Goal: Answer question/provide support

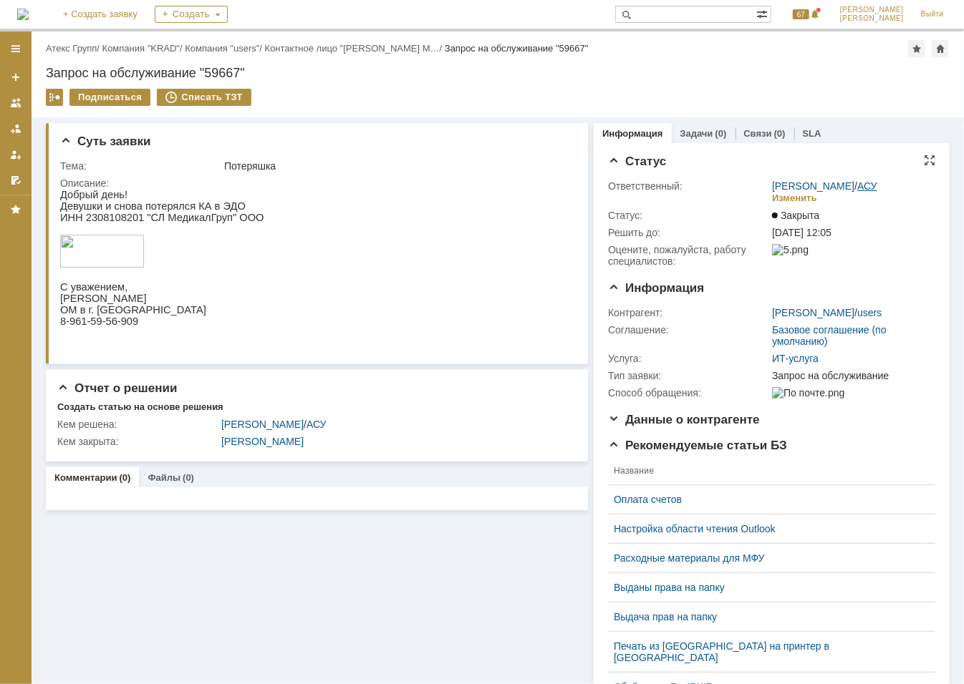
click at [860, 183] on link "АСУ" at bounding box center [867, 185] width 20 height 11
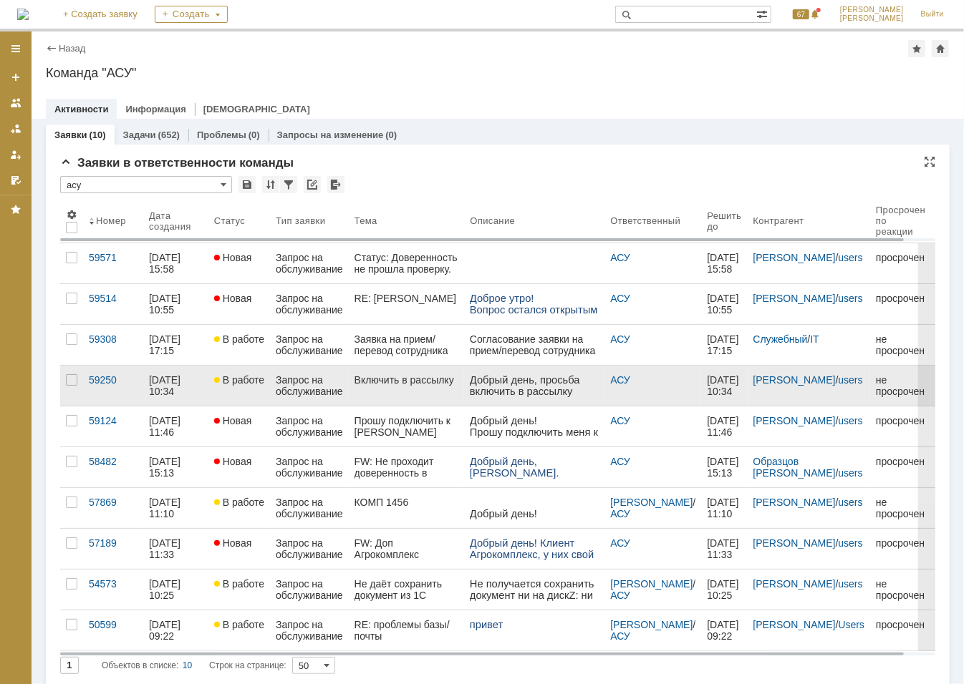
click at [521, 387] on p "Добрый день, просьба включить в рассылку [EMAIL_ADDRESS]" at bounding box center [534, 391] width 129 height 34
click at [346, 388] on link "Запрос на обслуживание" at bounding box center [309, 386] width 79 height 40
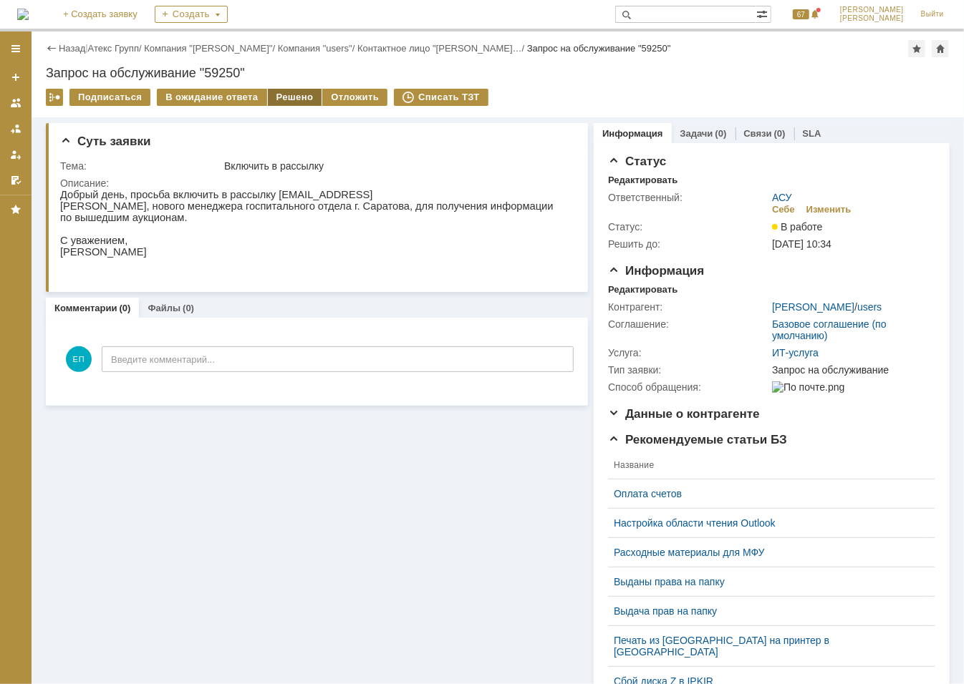
click at [286, 100] on div "Решено" at bounding box center [295, 97] width 54 height 17
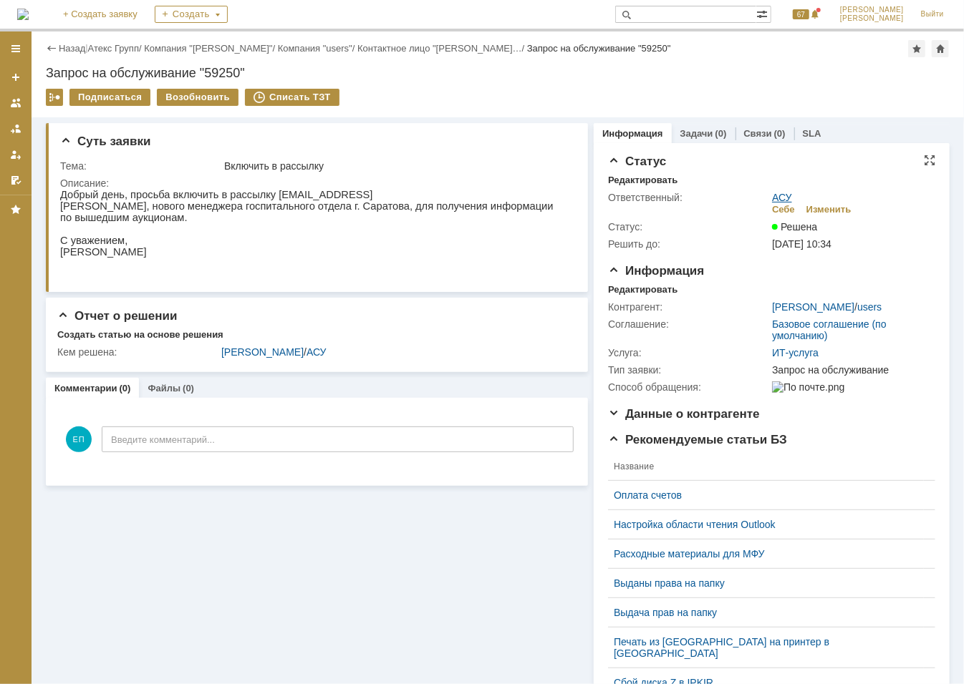
click at [773, 200] on link "АСУ" at bounding box center [782, 197] width 20 height 11
